Goal: Navigation & Orientation: Find specific page/section

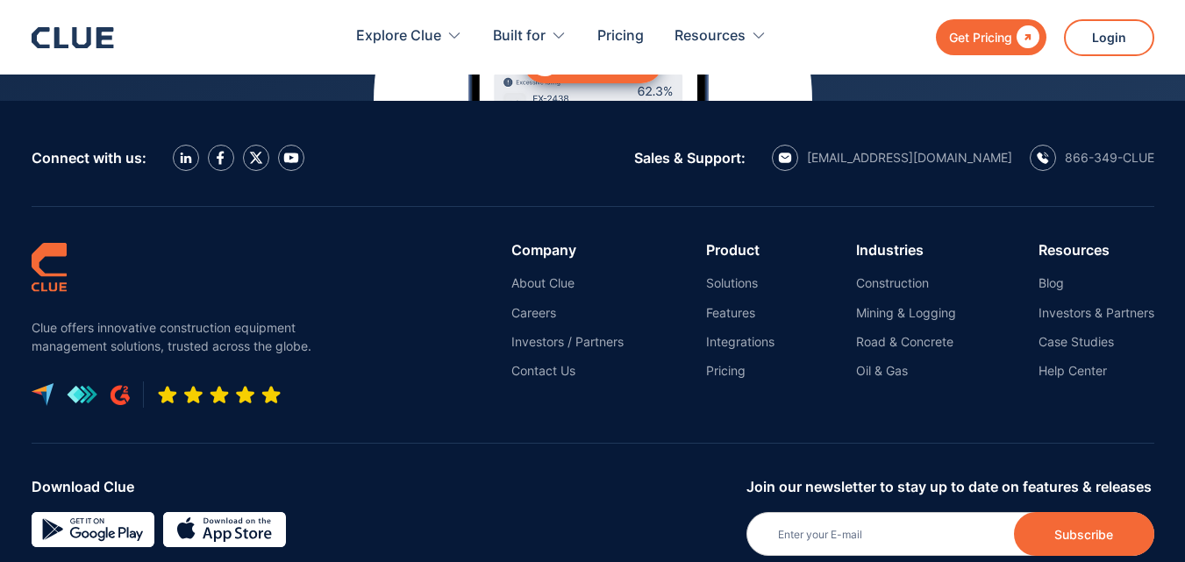
scroll to position [7885, 0]
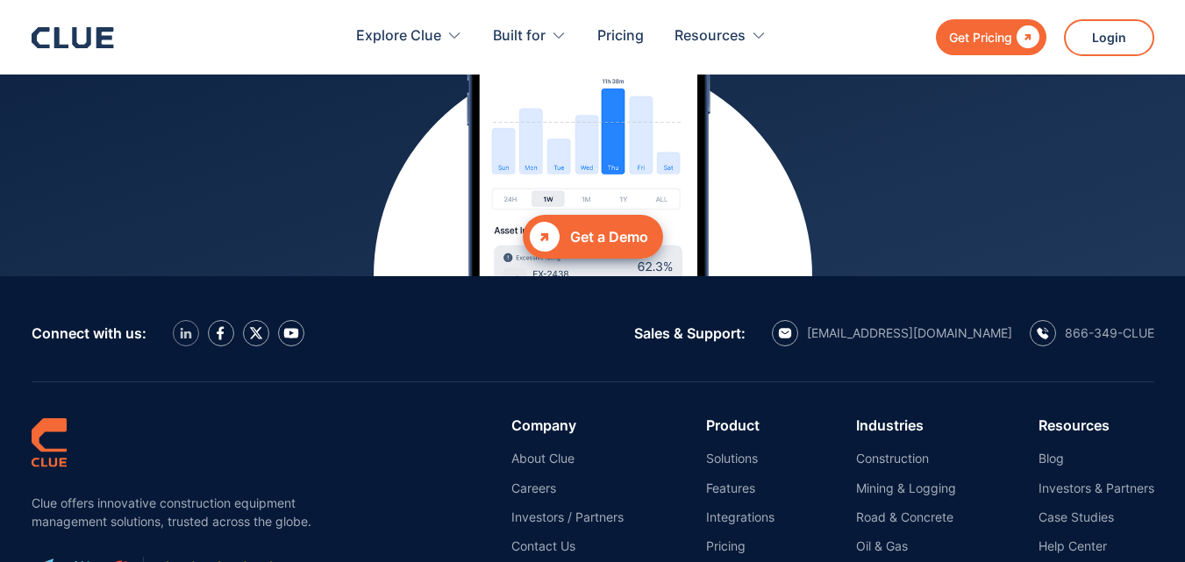
click at [186, 328] on img at bounding box center [186, 333] width 12 height 11
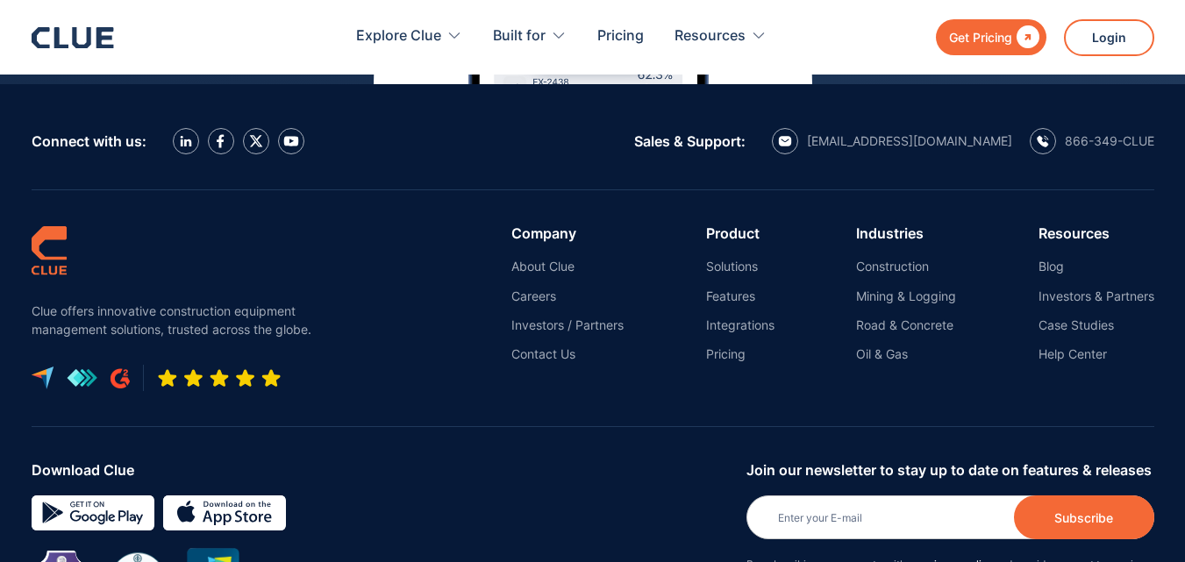
scroll to position [8061, 0]
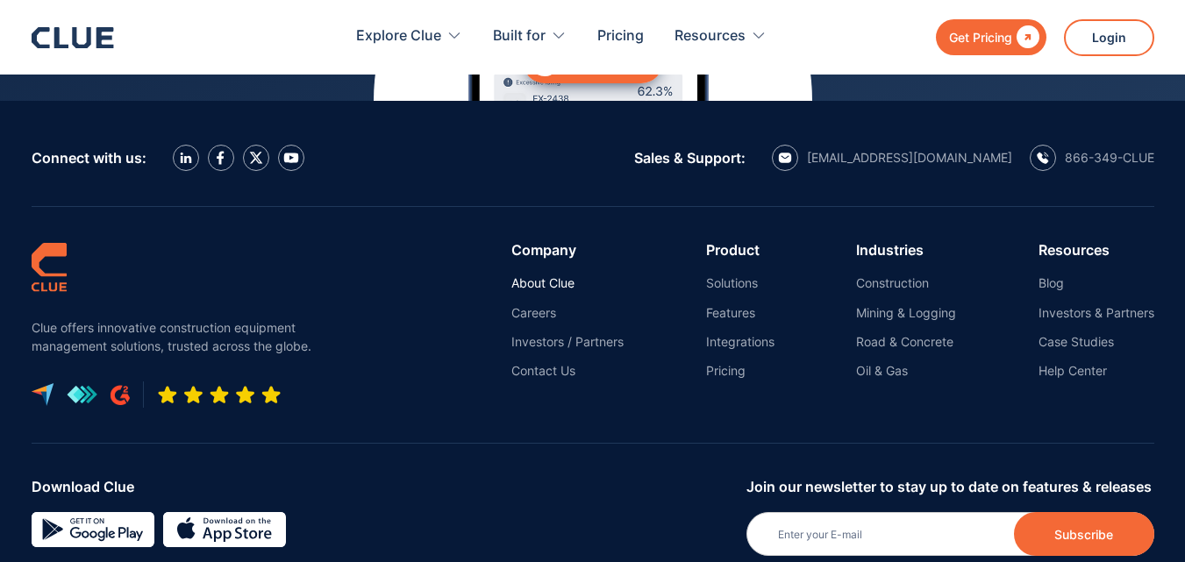
click at [541, 275] on link "About Clue" at bounding box center [567, 283] width 112 height 16
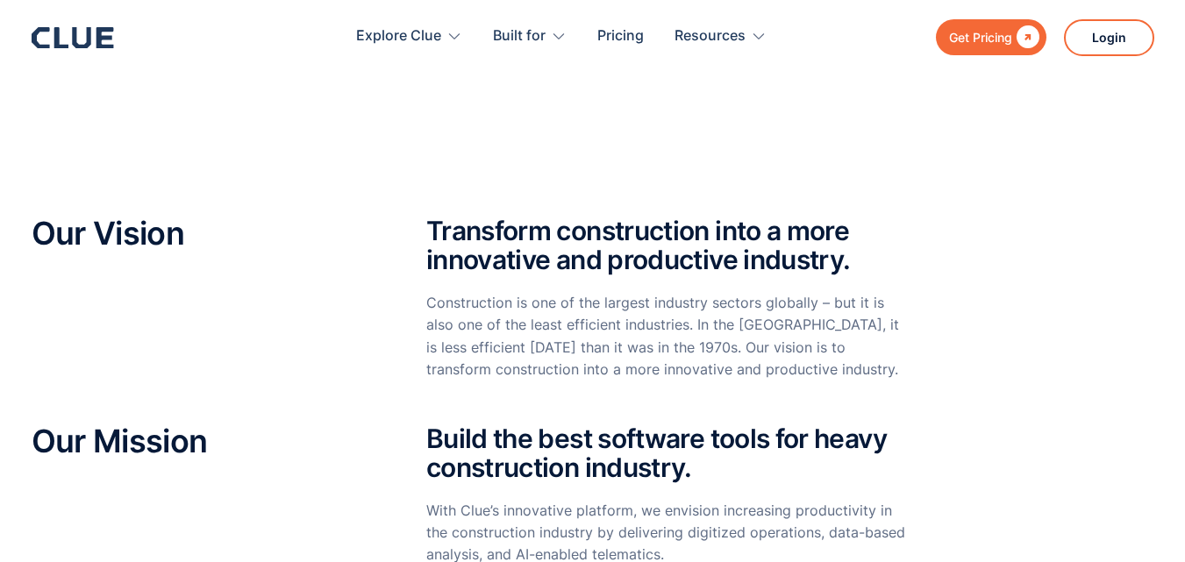
scroll to position [175, 0]
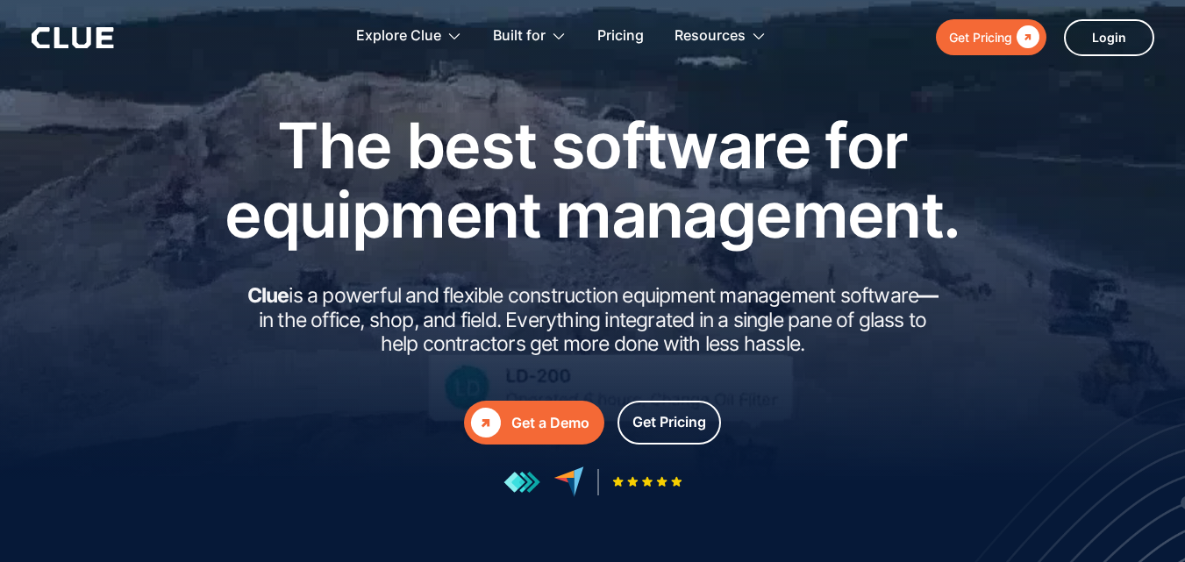
scroll to position [88, 0]
